Goal: Transaction & Acquisition: Purchase product/service

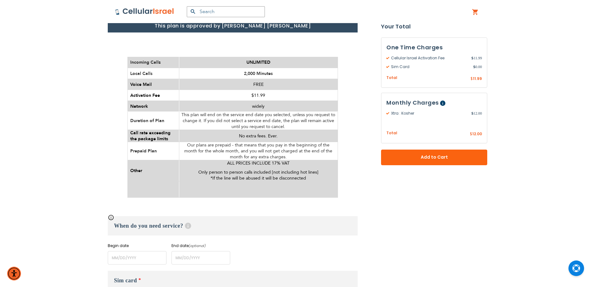
scroll to position [250, 0]
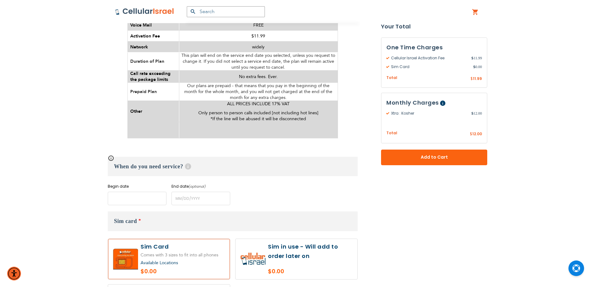
click at [137, 203] on input "name" at bounding box center [137, 198] width 59 height 13
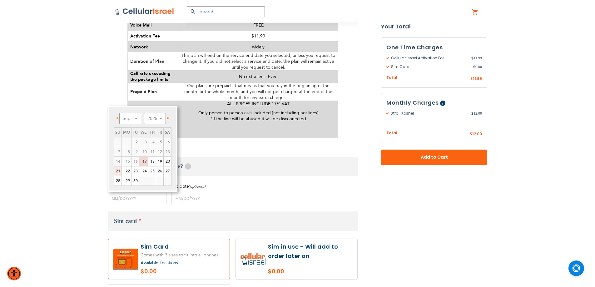
click at [117, 171] on link "21" at bounding box center [117, 171] width 7 height 9
type input "[DATE]"
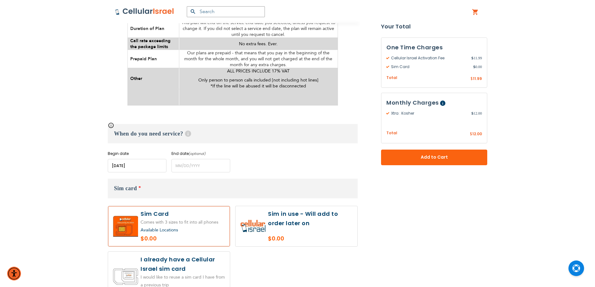
scroll to position [312, 0]
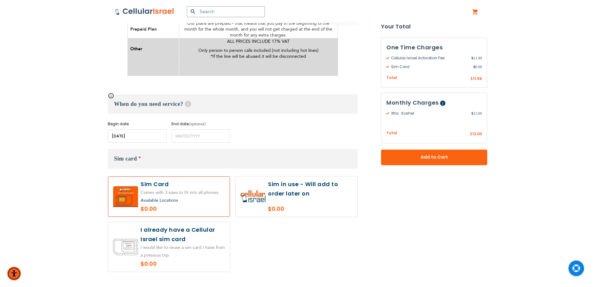
click at [298, 215] on label at bounding box center [297, 197] width 122 height 40
radio input "true"
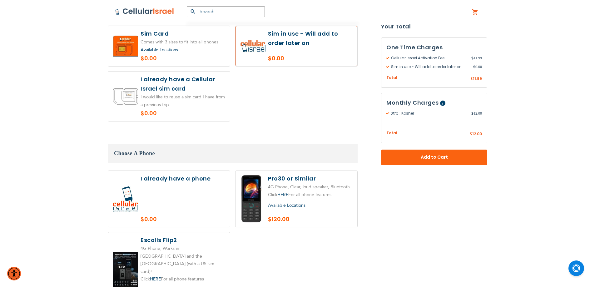
scroll to position [469, 0]
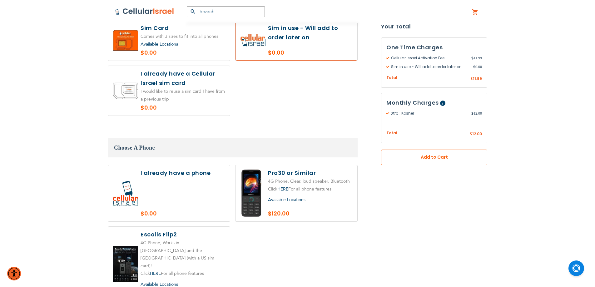
click at [428, 160] on span "Add to Cart" at bounding box center [434, 157] width 65 height 7
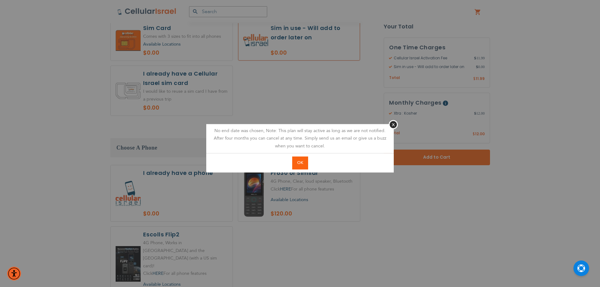
click at [291, 164] on footer "OK" at bounding box center [299, 162] width 187 height 19
click at [294, 163] on button "OK" at bounding box center [300, 163] width 16 height 13
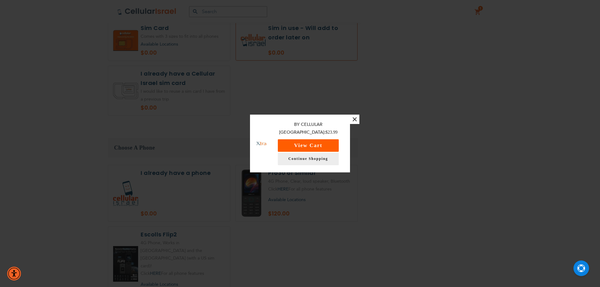
click at [306, 145] on button "View Cart" at bounding box center [308, 145] width 61 height 12
